Goal: Information Seeking & Learning: Compare options

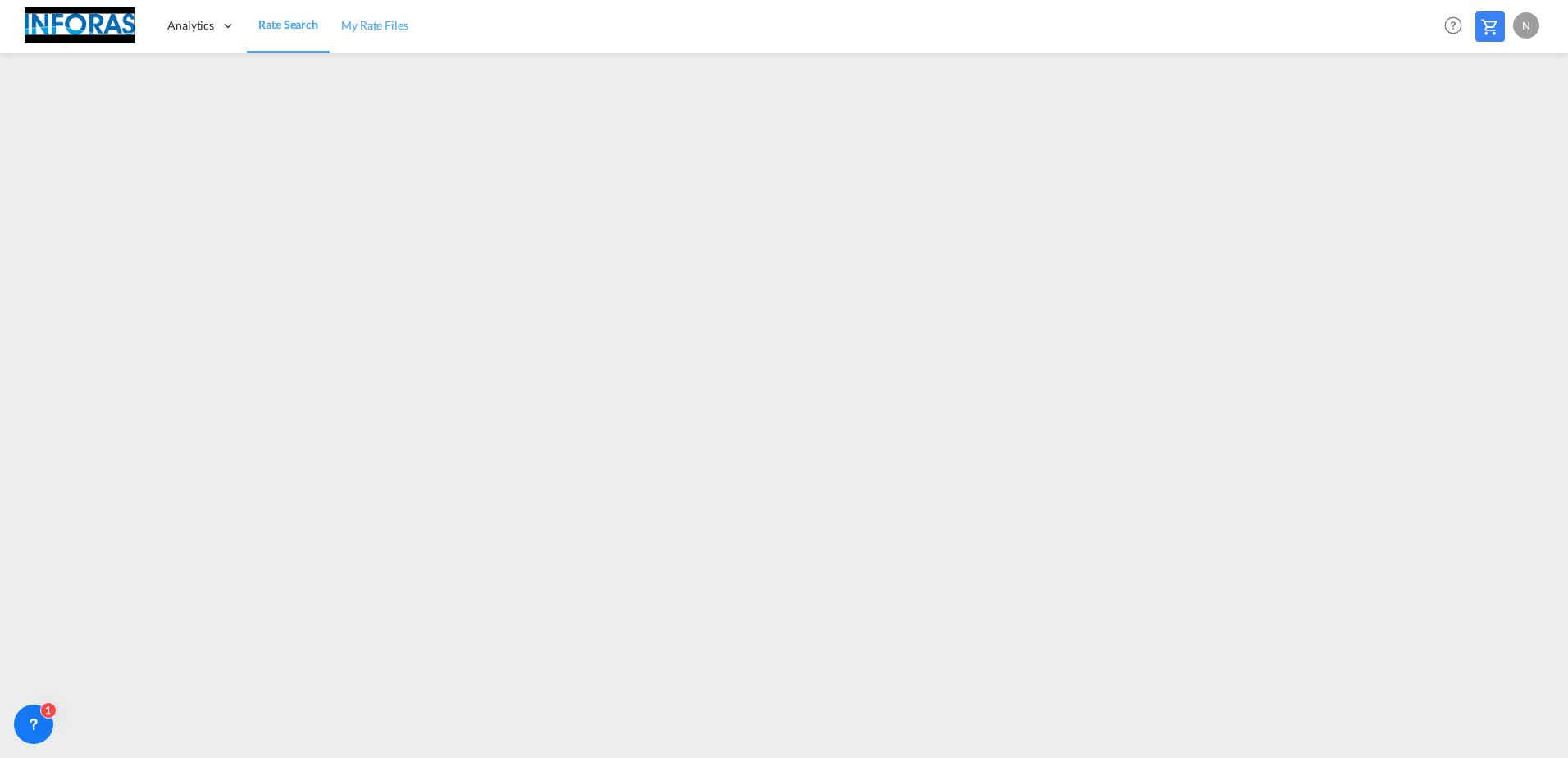
click at [375, 34] on link "My Rate Files" at bounding box center [374, 25] width 90 height 53
click at [287, 26] on span "Rate Search" at bounding box center [287, 24] width 59 height 14
click at [214, 81] on link "Reports" at bounding box center [238, 78] width 164 height 53
click at [382, 35] on link "My Rate Files" at bounding box center [373, 25] width 90 height 53
click at [290, 37] on link "Rate Search" at bounding box center [287, 25] width 82 height 53
